Goal: Task Accomplishment & Management: Use online tool/utility

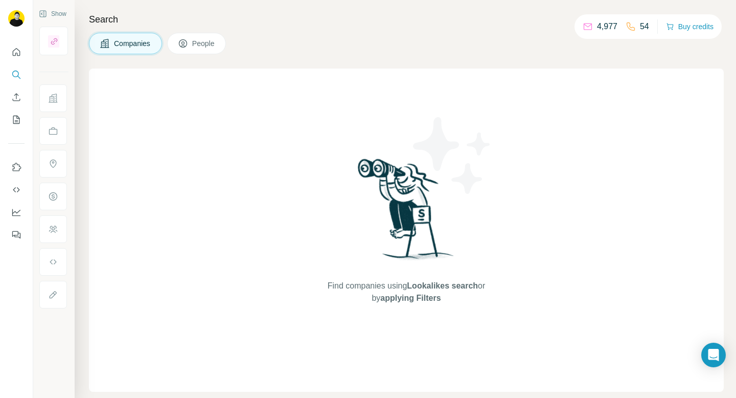
click at [186, 49] on button "People" at bounding box center [196, 43] width 59 height 21
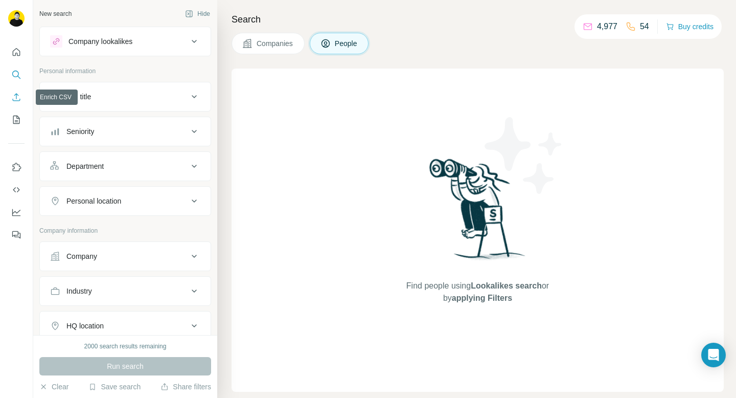
click at [12, 97] on icon "Enrich CSV" at bounding box center [16, 97] width 10 height 10
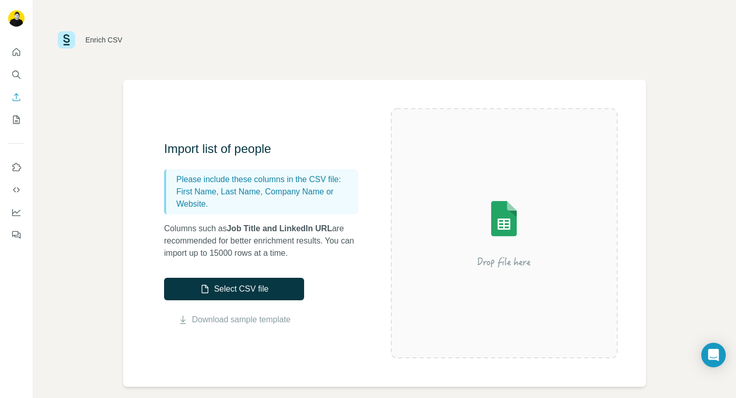
click at [26, 119] on div at bounding box center [16, 140] width 33 height 207
click at [19, 118] on icon "My lists" at bounding box center [17, 119] width 5 height 7
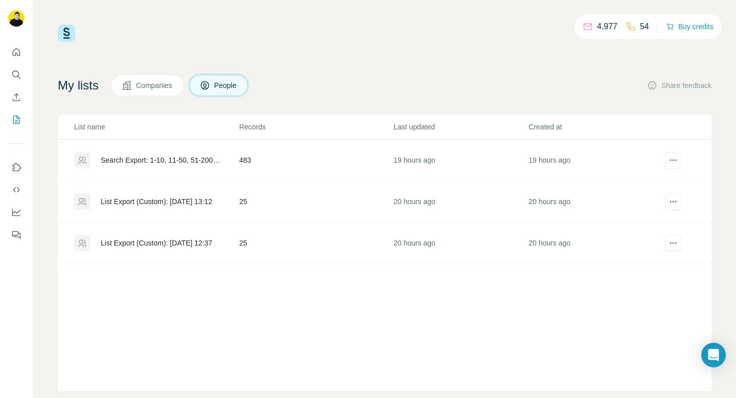
click at [144, 161] on div "Search Export: 1-10, 11-50, 51-200, Human Resources, Experienced Manager, Direc…" at bounding box center [161, 160] width 121 height 10
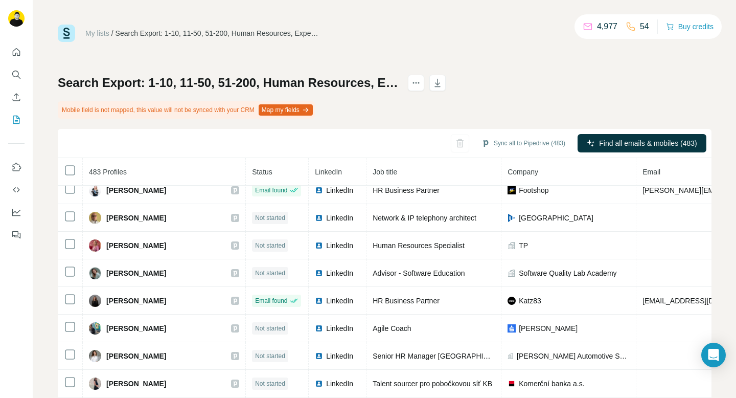
scroll to position [1327, 0]
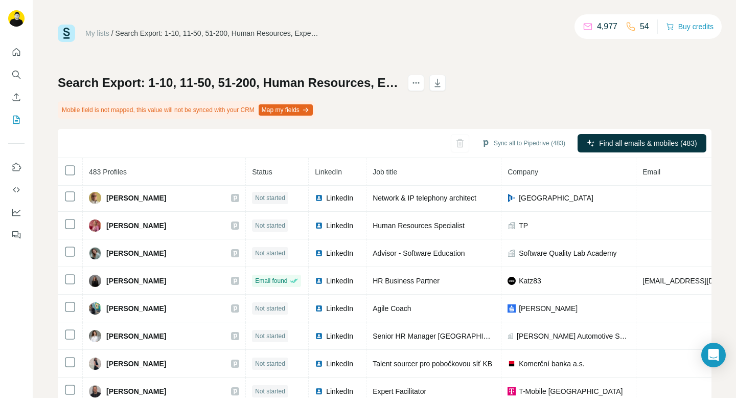
click at [380, 173] on span "Job title" at bounding box center [385, 172] width 25 height 8
click at [373, 170] on span "Job title" at bounding box center [385, 172] width 25 height 8
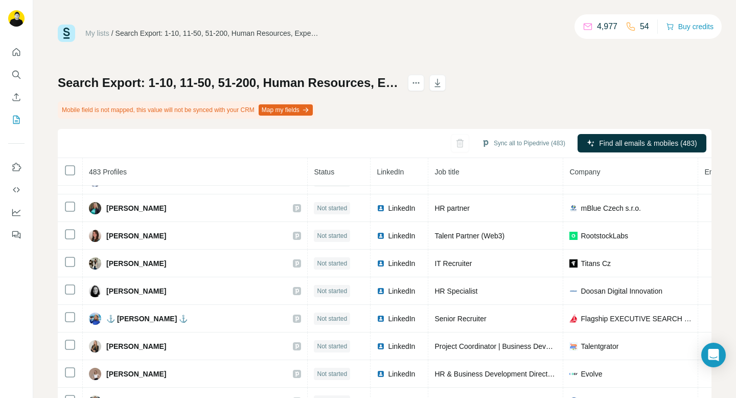
scroll to position [6266, 0]
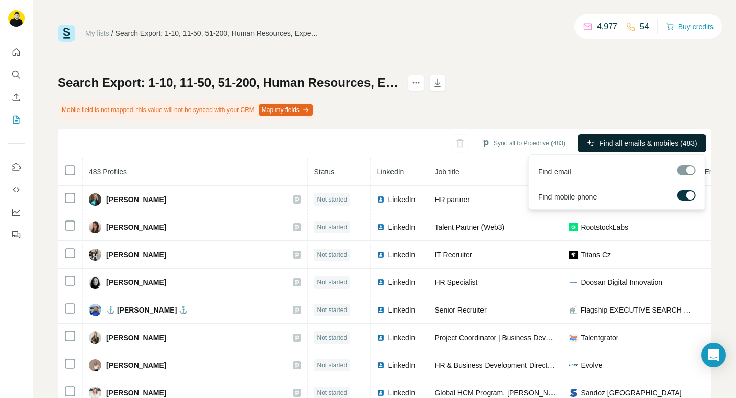
click at [647, 146] on span "Find all emails & mobiles (483)" at bounding box center [648, 143] width 98 height 10
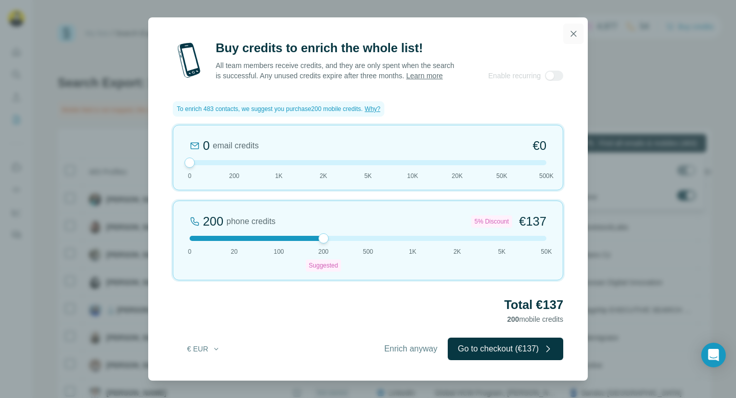
click at [575, 31] on icon "button" at bounding box center [574, 34] width 6 height 6
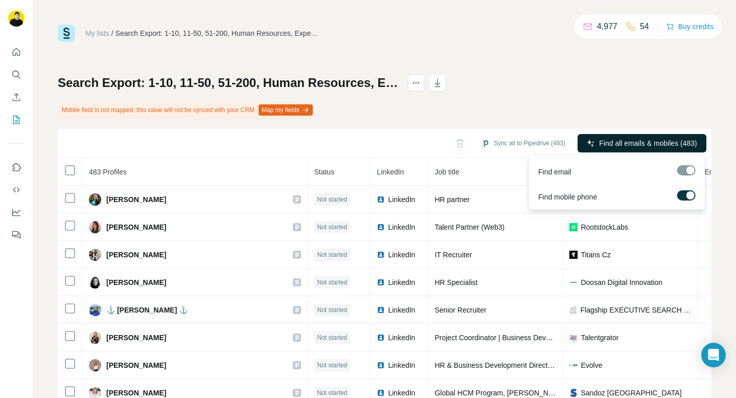
click at [680, 194] on label at bounding box center [686, 195] width 18 height 10
click at [642, 142] on span "Find all emails (483)" at bounding box center [665, 143] width 64 height 10
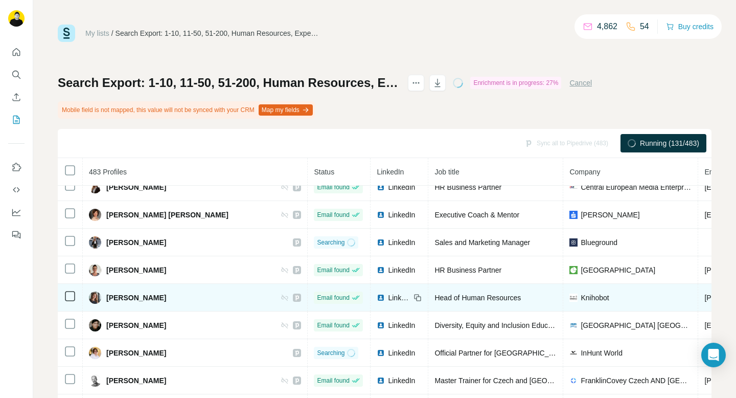
scroll to position [977, 0]
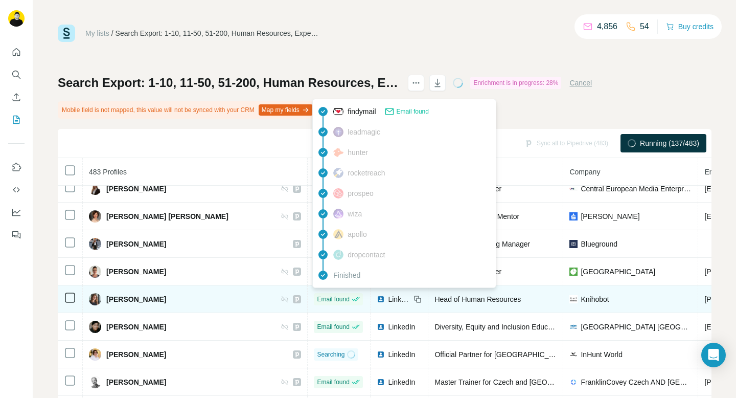
click at [358, 298] on icon at bounding box center [357, 298] width 6 height 4
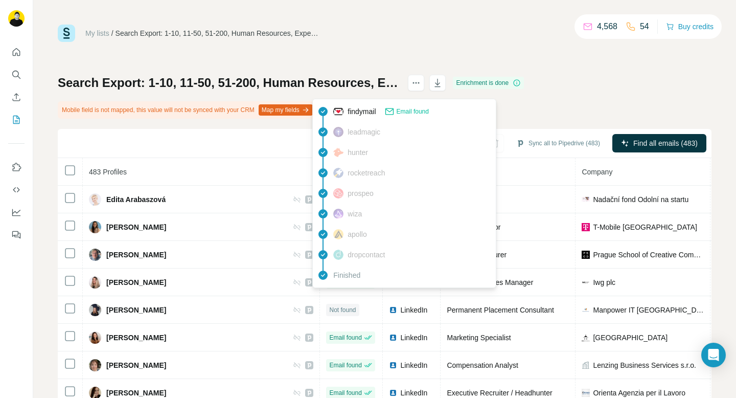
scroll to position [977, 0]
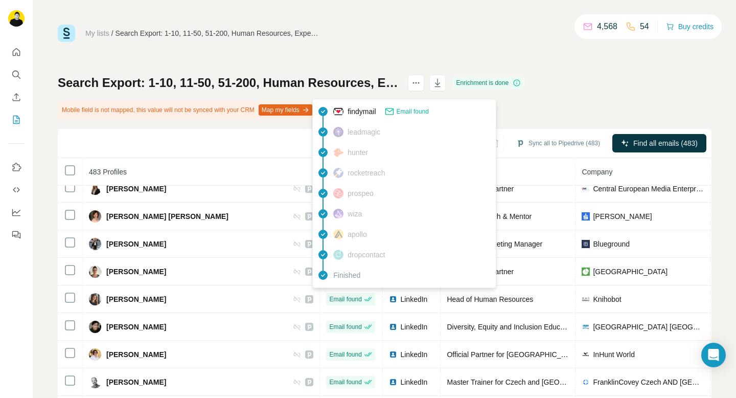
click at [570, 114] on div "Search Export: 1-10, 11-50, 51-200, Human Resources, Experienced Manager, Direc…" at bounding box center [385, 251] width 654 height 353
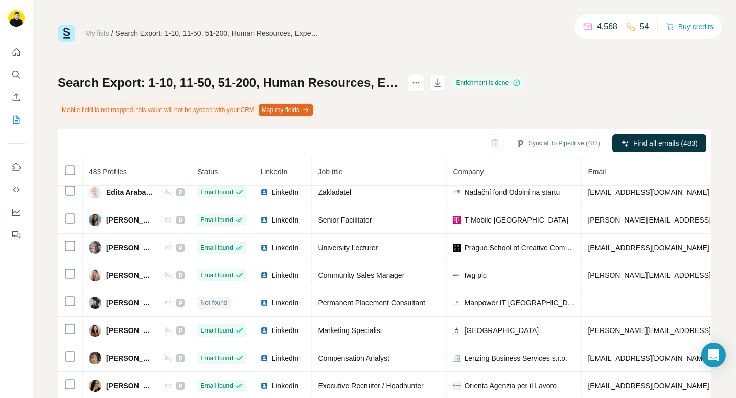
scroll to position [8, 0]
click at [518, 144] on button "Sync all to Pipedrive (483)" at bounding box center [558, 142] width 98 height 15
click at [282, 137] on div "Sync all to Pipedrive (483) Find all emails (483)" at bounding box center [385, 143] width 654 height 29
click at [549, 147] on button "Sync all to Pipedrive (483)" at bounding box center [558, 142] width 98 height 15
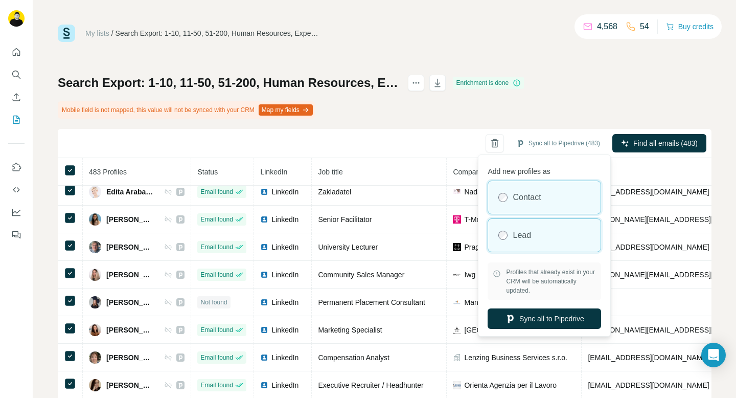
click at [531, 224] on div "Lead" at bounding box center [544, 235] width 112 height 33
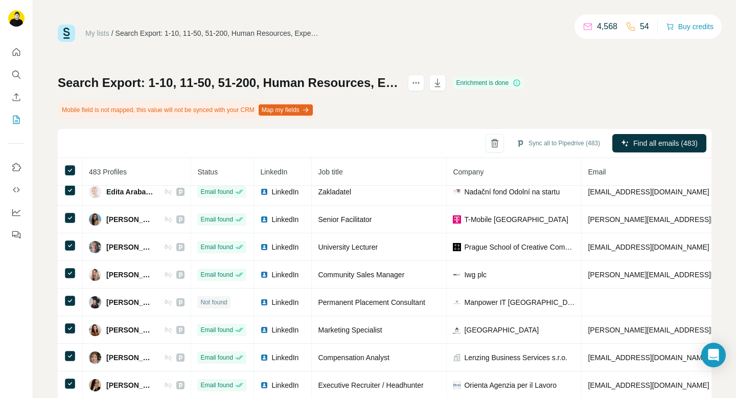
click at [417, 143] on div "Sync all to Pipedrive (483) Find all emails (483)" at bounding box center [385, 143] width 654 height 29
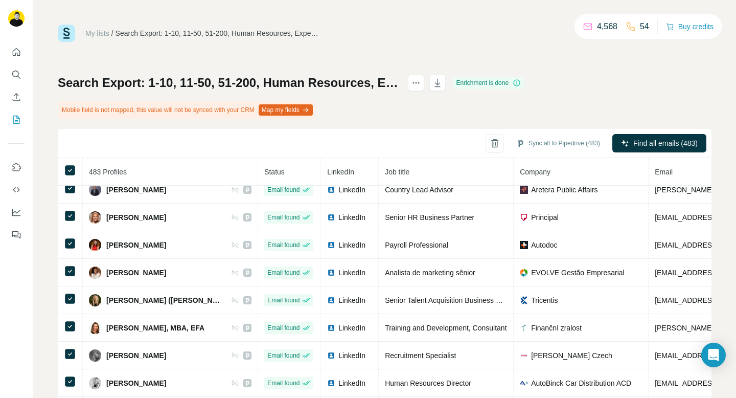
scroll to position [862, 0]
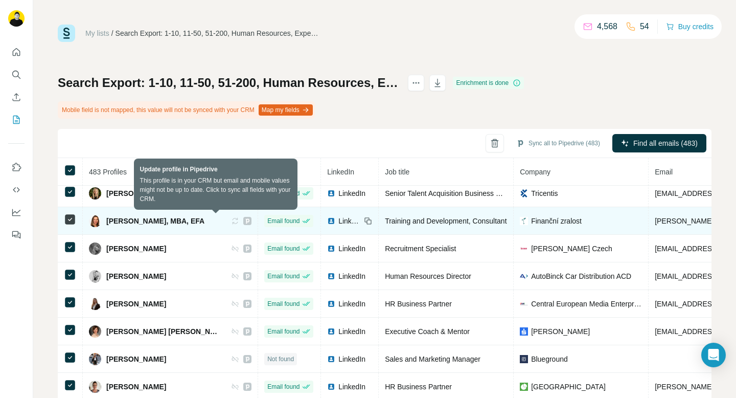
click at [231, 217] on icon at bounding box center [235, 221] width 8 height 8
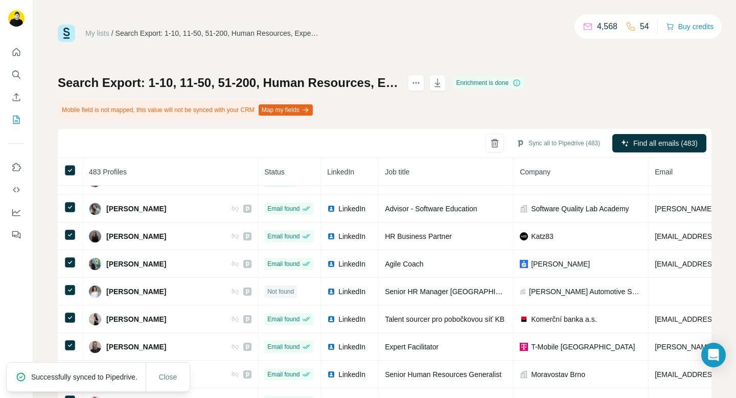
scroll to position [1373, 0]
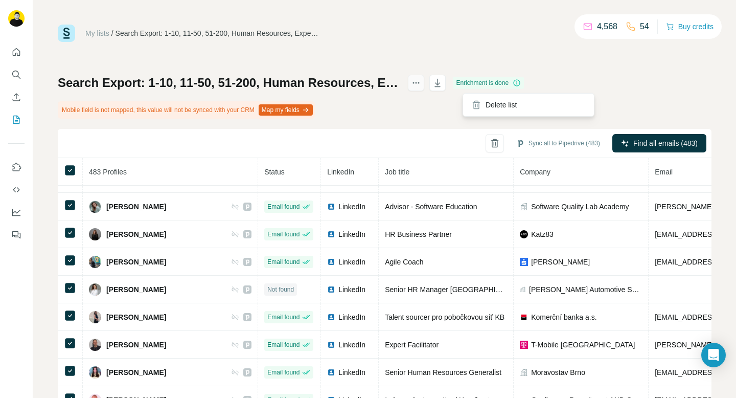
click at [424, 88] on button "actions" at bounding box center [416, 83] width 16 height 16
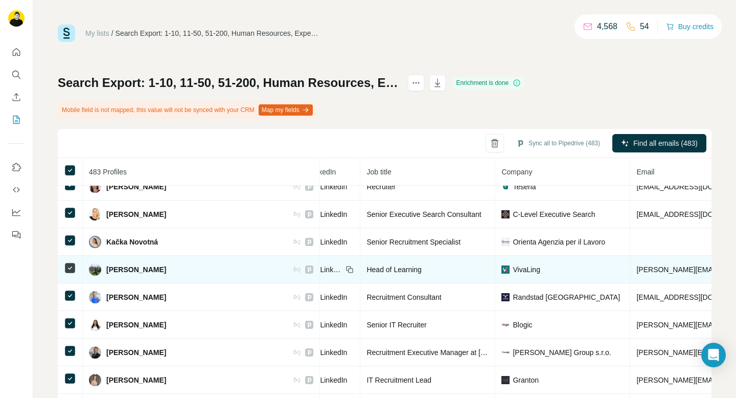
scroll to position [3898, 80]
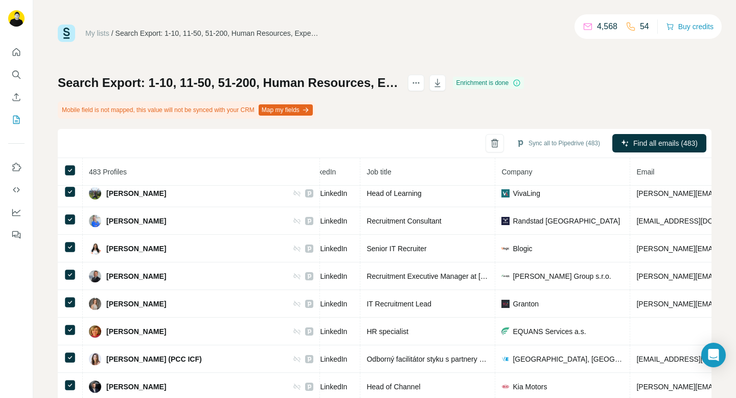
click at [501, 171] on span "Company" at bounding box center [516, 172] width 31 height 8
click at [561, 145] on button "Sync all to Pipedrive (483)" at bounding box center [558, 142] width 98 height 15
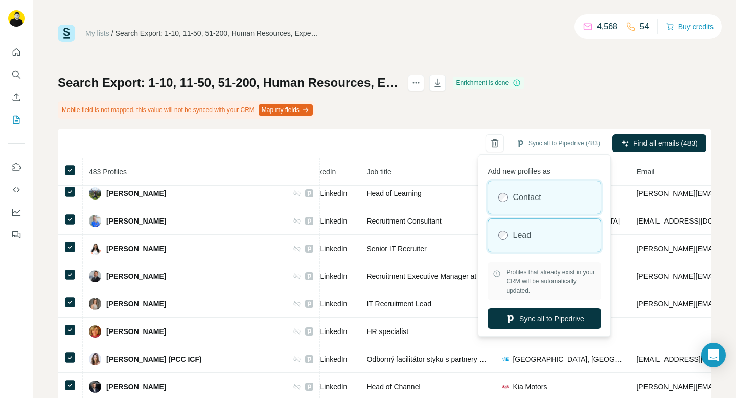
click at [545, 241] on div "Lead" at bounding box center [544, 235] width 112 height 33
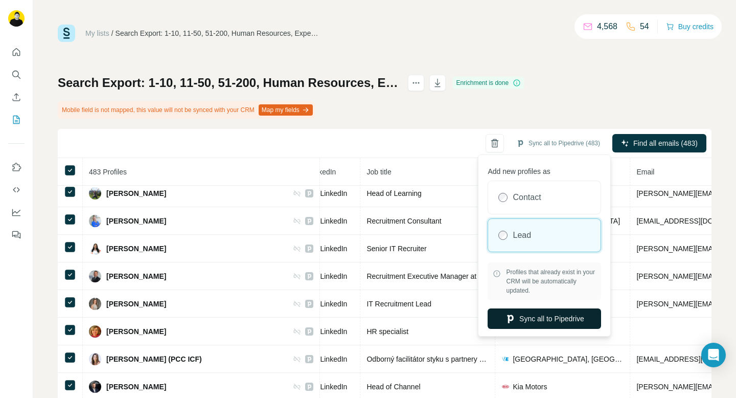
click at [557, 315] on button "Sync all to Pipedrive" at bounding box center [544, 318] width 113 height 20
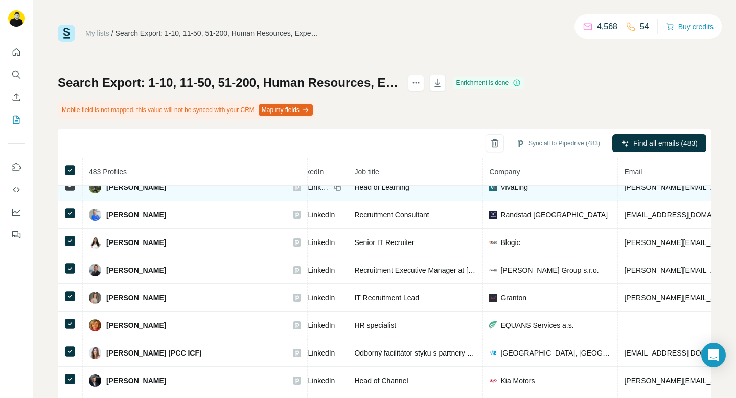
scroll to position [3904, 80]
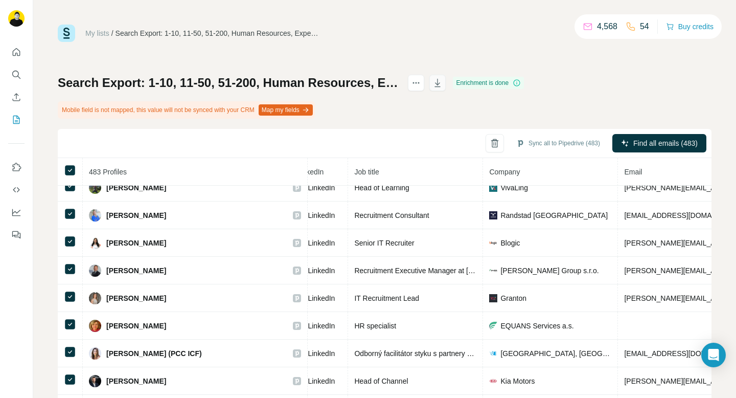
click at [443, 85] on icon "button" at bounding box center [437, 83] width 10 height 10
